Goal: Task Accomplishment & Management: Use online tool/utility

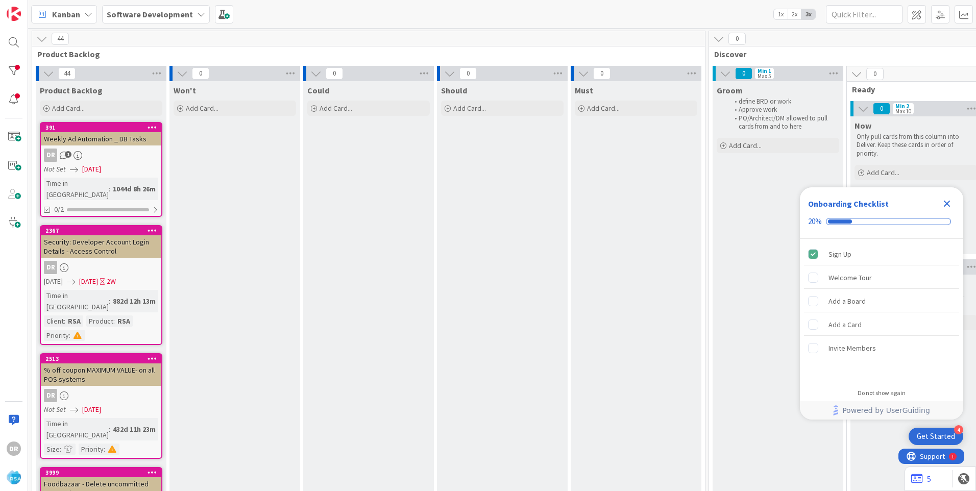
click at [950, 203] on icon "Close Checklist" at bounding box center [946, 203] width 12 height 12
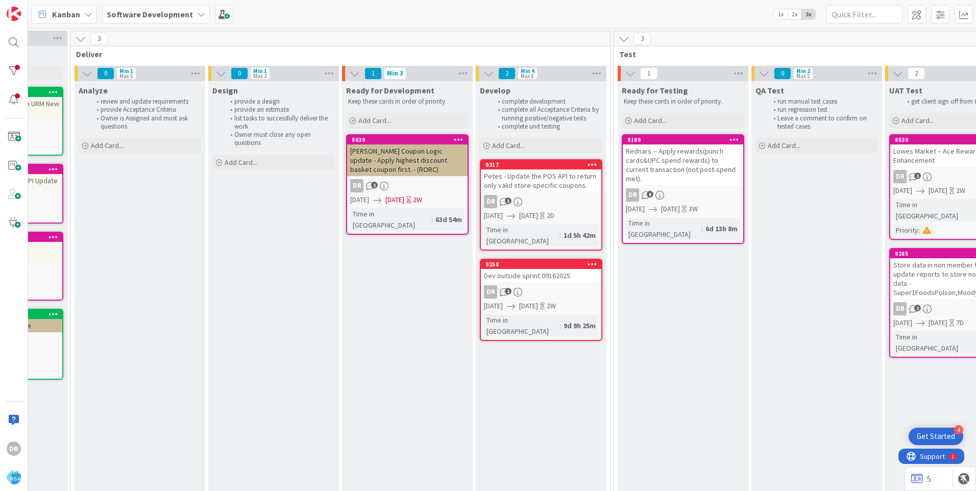
scroll to position [0, 1057]
click at [551, 272] on div "9258 Dev outside sprint 09162025 DR 1 [DATE] [DATE] 2W Time in [GEOGRAPHIC_DATA…" at bounding box center [539, 300] width 122 height 82
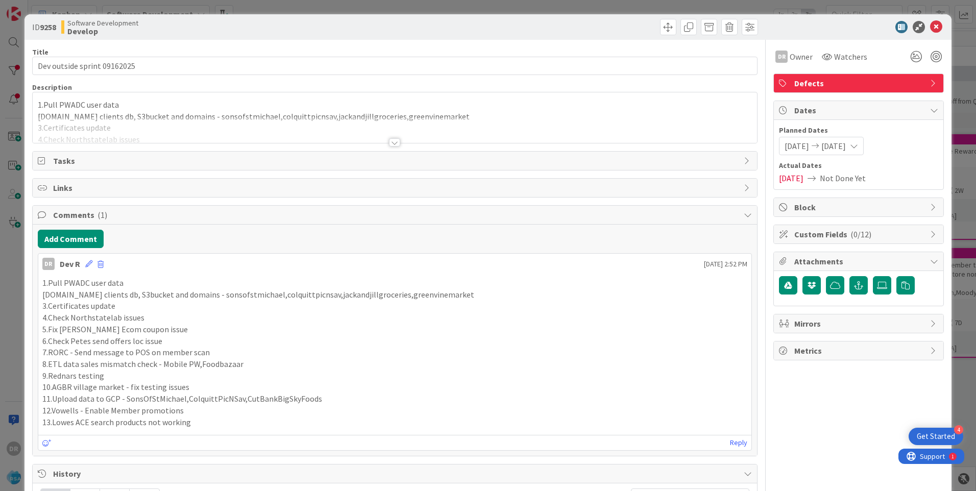
click at [105, 129] on div at bounding box center [395, 130] width 724 height 26
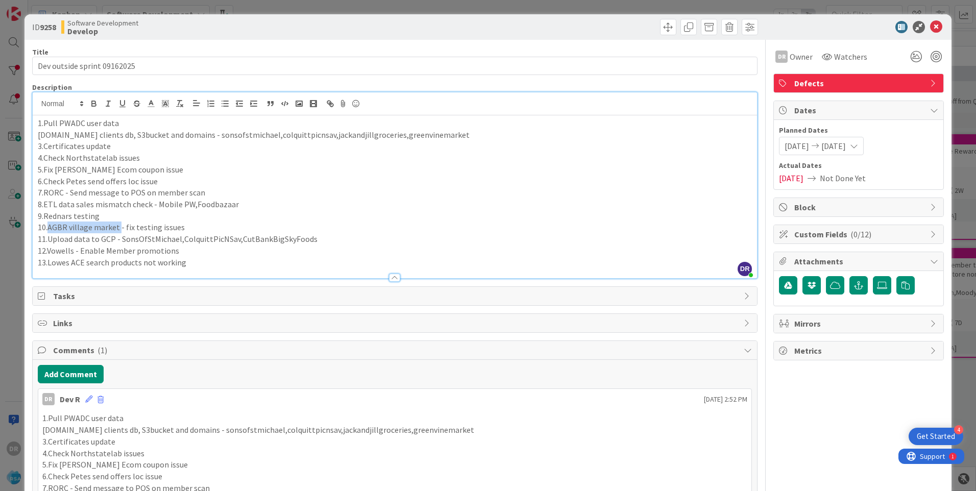
drag, startPoint x: 117, startPoint y: 227, endPoint x: 47, endPoint y: 228, distance: 69.9
click at [47, 228] on p "10.AGBR village market - fix testing issues" at bounding box center [395, 227] width 714 height 12
copy p "AGBR village market"
click at [194, 261] on p "13.Lowes ACE search products not working" at bounding box center [395, 263] width 714 height 12
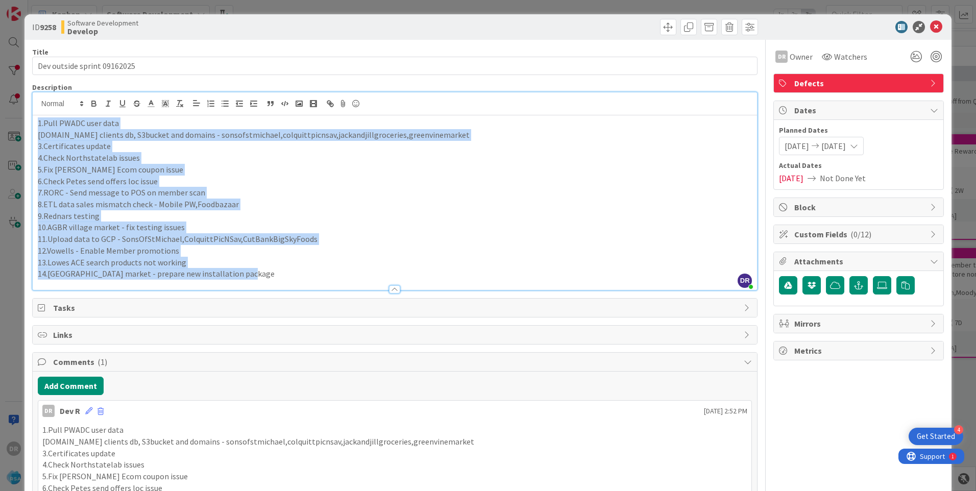
copy div "1.Pull PWADC user data [DOMAIN_NAME] clients db, S3bucket and domains - sonsofs…"
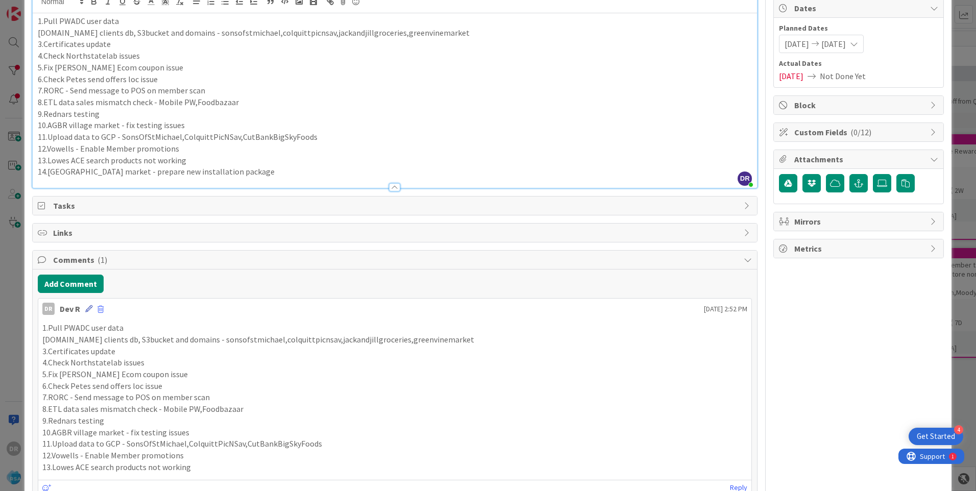
click at [87, 310] on icon at bounding box center [88, 308] width 7 height 7
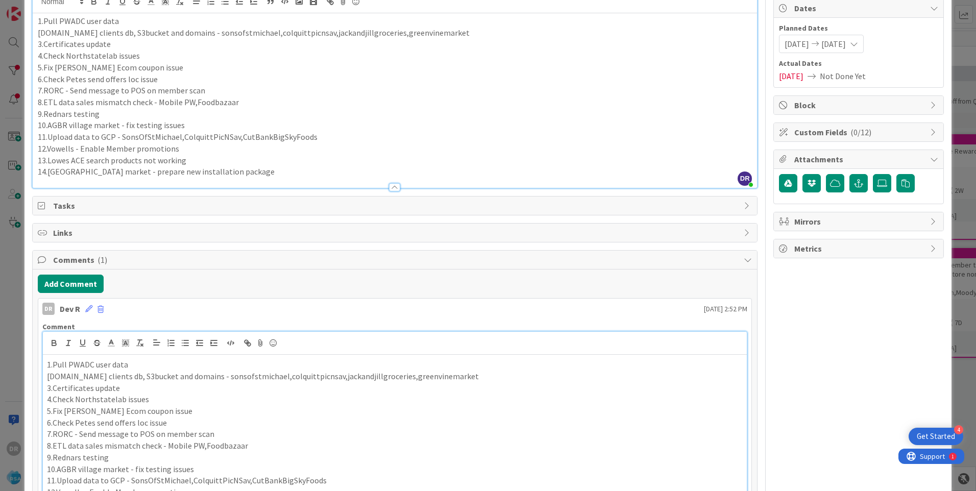
scroll to position [120, 0]
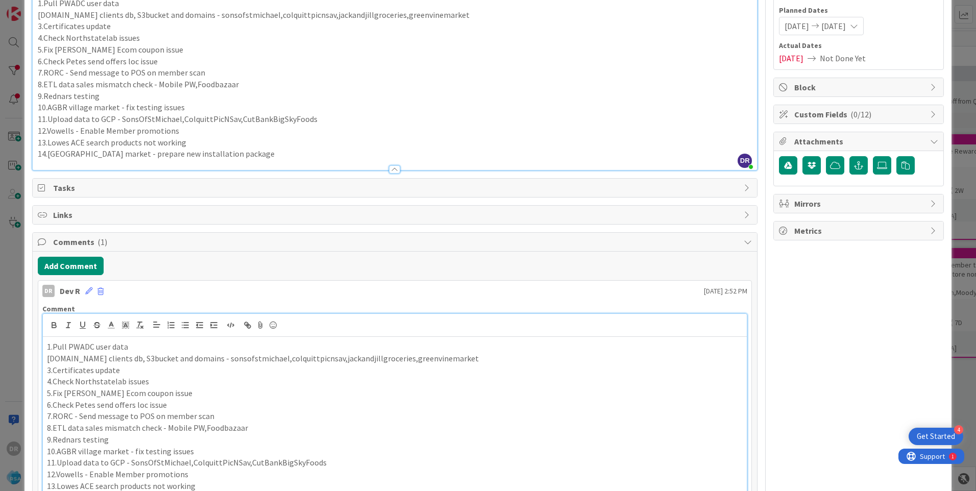
click at [174, 375] on p "3.Certificates update" at bounding box center [394, 370] width 695 height 12
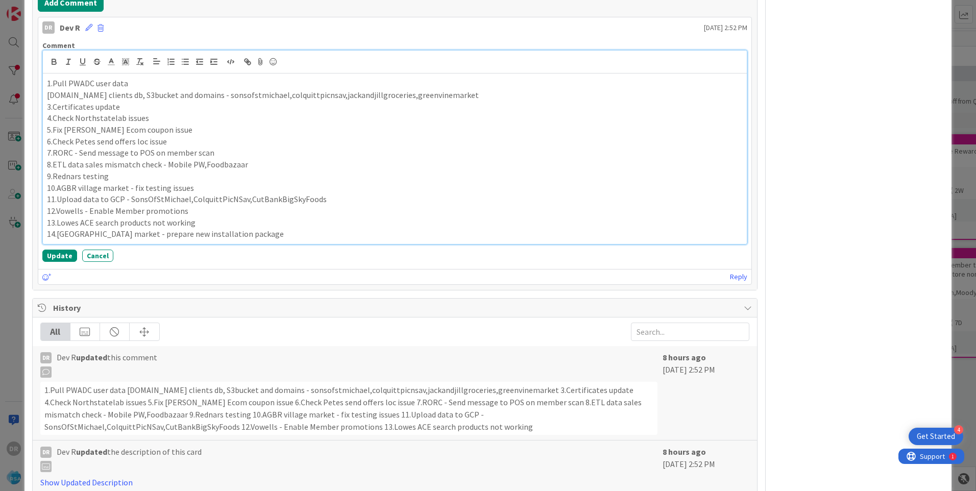
scroll to position [386, 0]
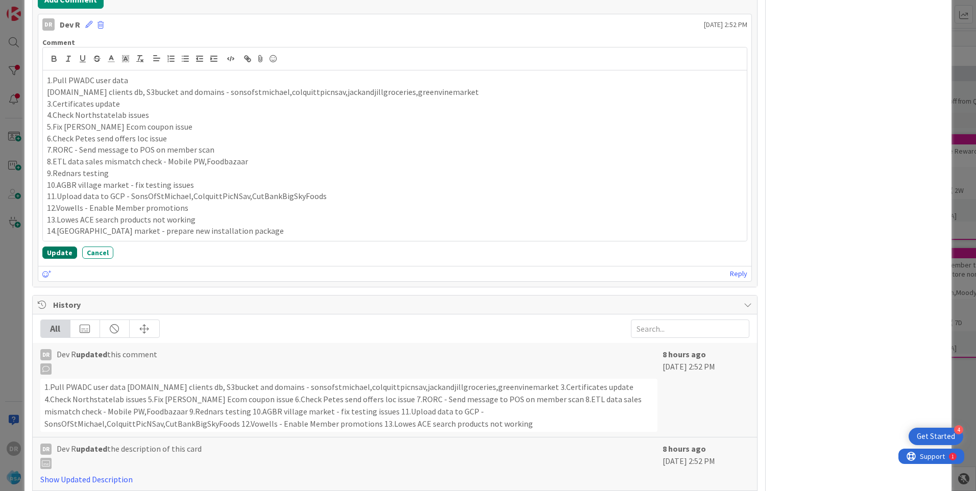
click at [53, 247] on button "Update" at bounding box center [59, 252] width 35 height 12
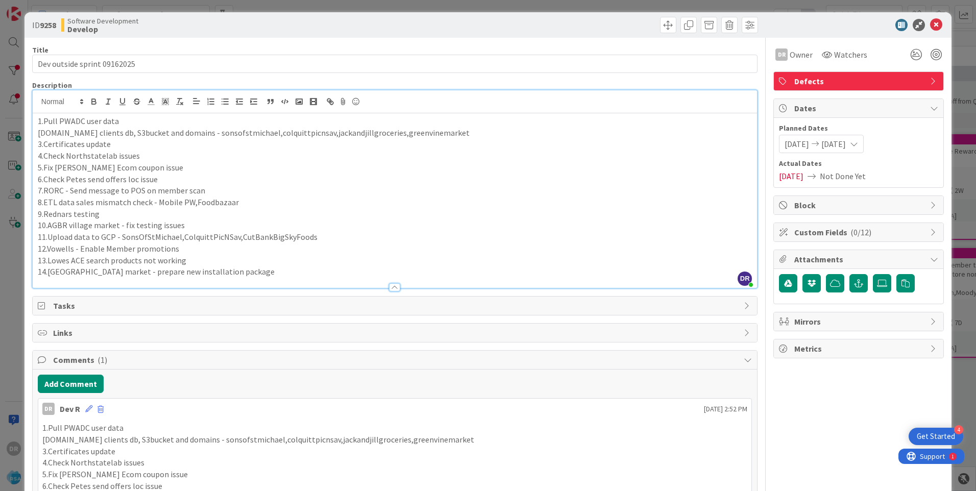
scroll to position [0, 0]
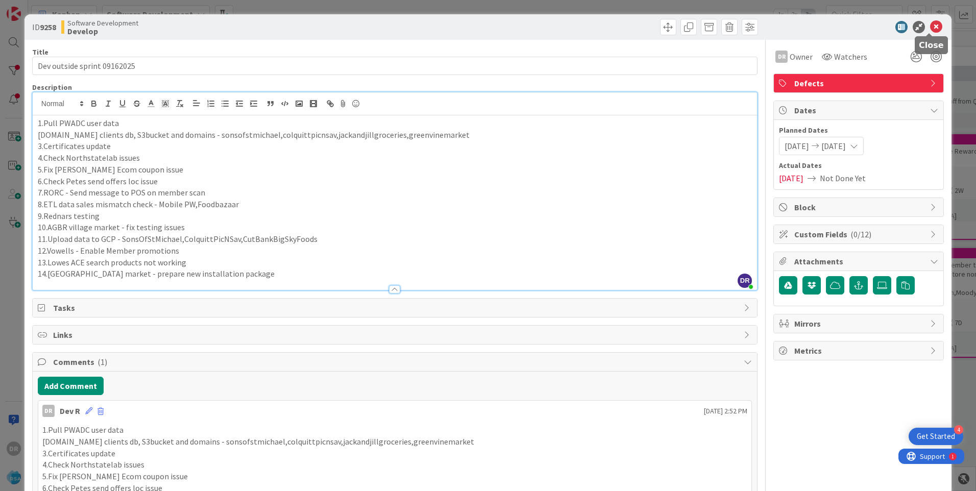
click at [930, 27] on icon at bounding box center [936, 27] width 12 height 12
